Goal: Find specific page/section: Find specific page/section

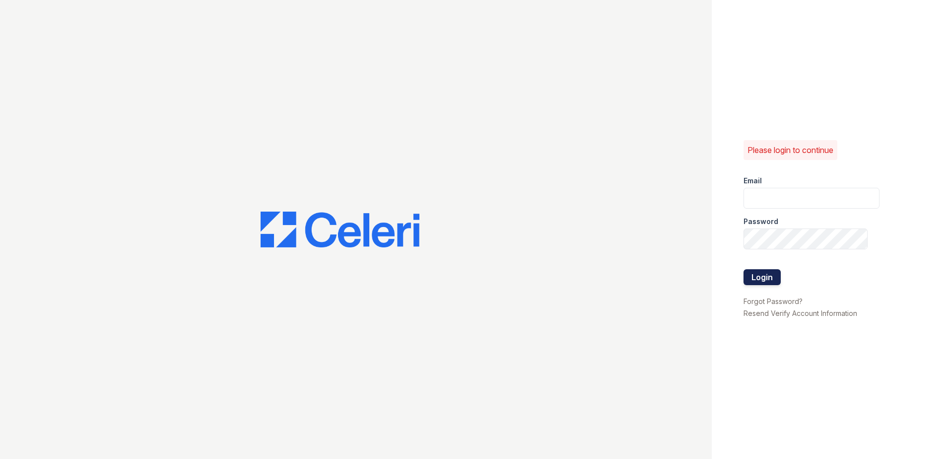
type input "renewnottingham@trinity-pm.com"
click at [764, 280] on button "Login" at bounding box center [762, 277] width 37 height 16
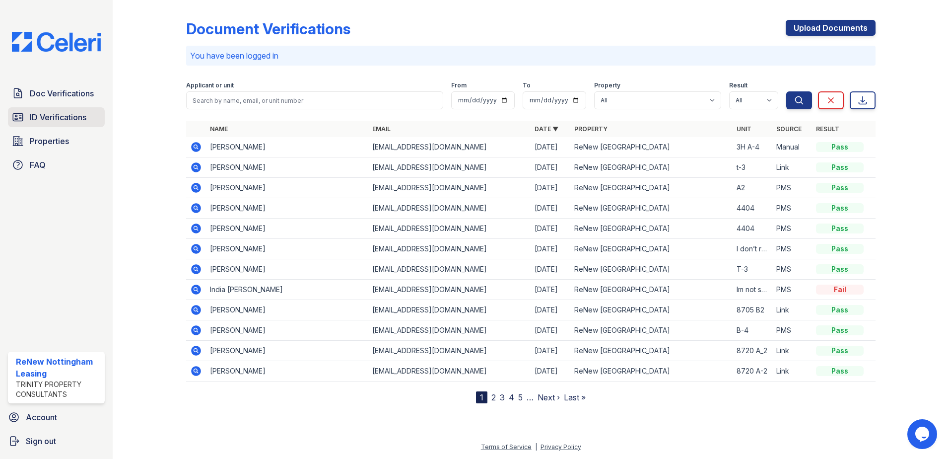
click at [52, 114] on span "ID Verifications" at bounding box center [58, 117] width 57 height 12
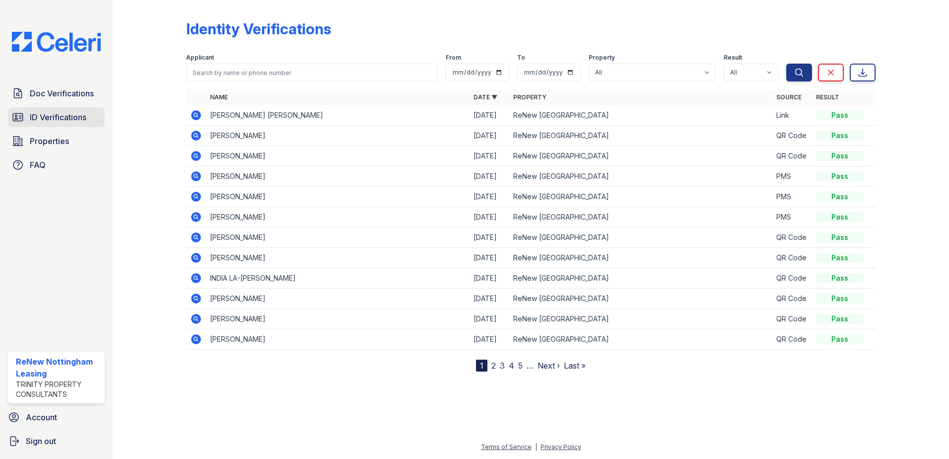
click at [73, 112] on span "ID Verifications" at bounding box center [58, 117] width 57 height 12
click at [81, 93] on span "Doc Verifications" at bounding box center [62, 93] width 64 height 12
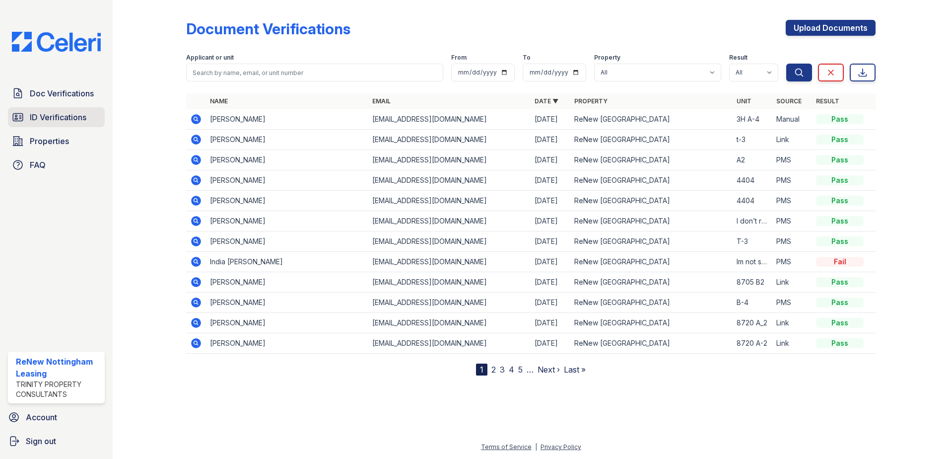
click at [76, 122] on span "ID Verifications" at bounding box center [58, 117] width 57 height 12
